Goal: Task Accomplishment & Management: Complete application form

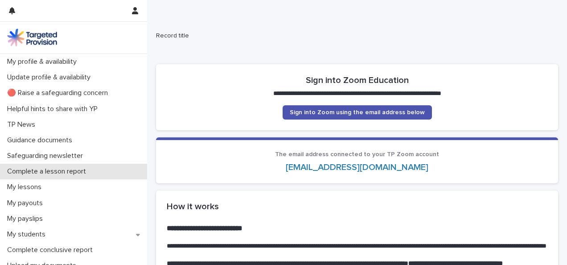
click at [46, 170] on p "Complete a lesson report" at bounding box center [49, 171] width 90 height 8
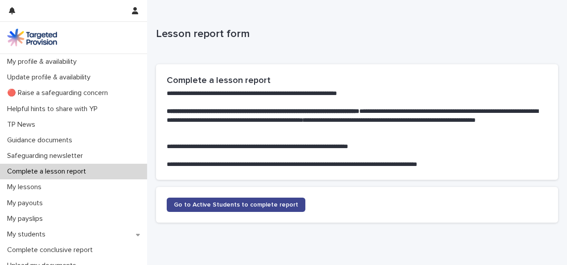
click at [212, 204] on span "Go to Active Students to complete report" at bounding box center [236, 204] width 124 height 6
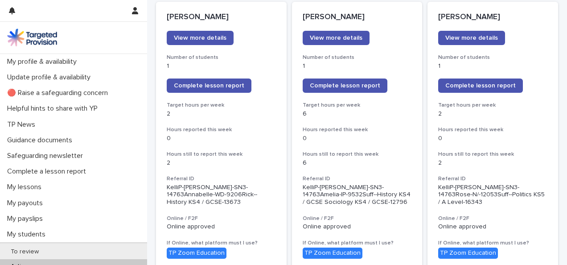
scroll to position [133, 0]
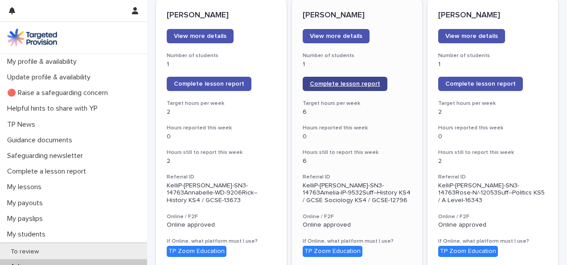
click at [350, 82] on span "Complete lesson report" at bounding box center [345, 84] width 70 height 6
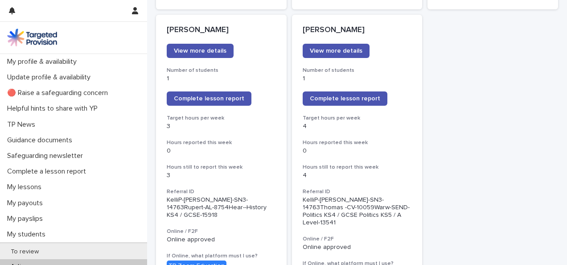
scroll to position [760, 0]
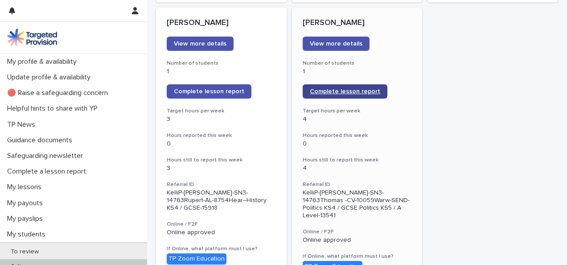
click at [342, 88] on span "Complete lesson report" at bounding box center [345, 91] width 70 height 6
